Goal: Task Accomplishment & Management: Manage account settings

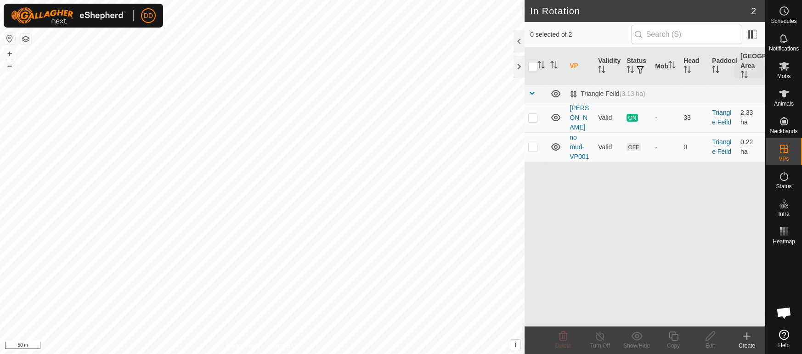
scroll to position [2231, 0]
click at [787, 68] on icon at bounding box center [784, 66] width 10 height 9
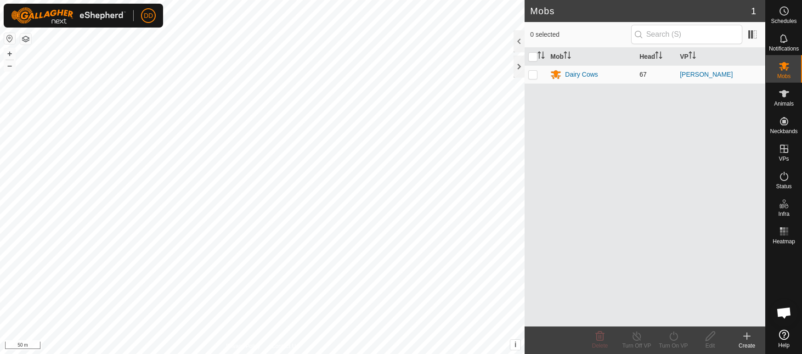
click at [535, 73] on p-checkbox at bounding box center [532, 74] width 9 height 7
checkbox input "true"
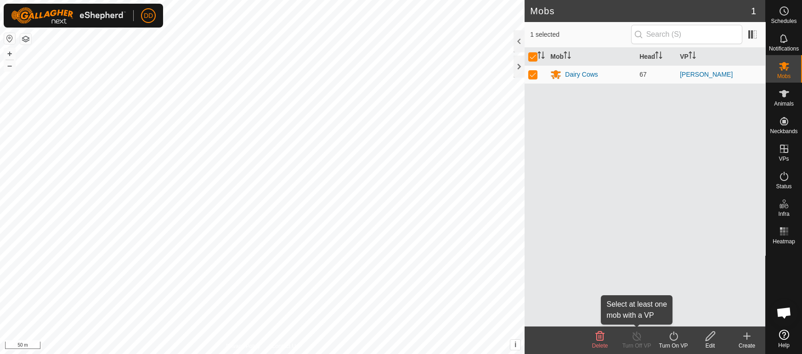
click at [631, 343] on div "Turn Off VP" at bounding box center [636, 346] width 37 height 8
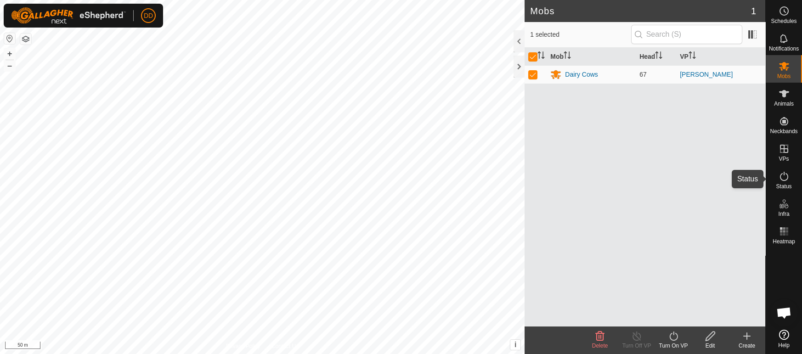
click at [780, 176] on icon at bounding box center [784, 176] width 8 height 9
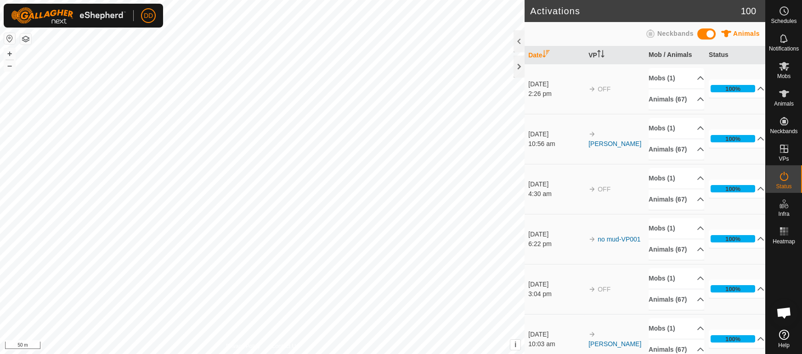
scroll to position [2231, 0]
